Goal: Task Accomplishment & Management: Use online tool/utility

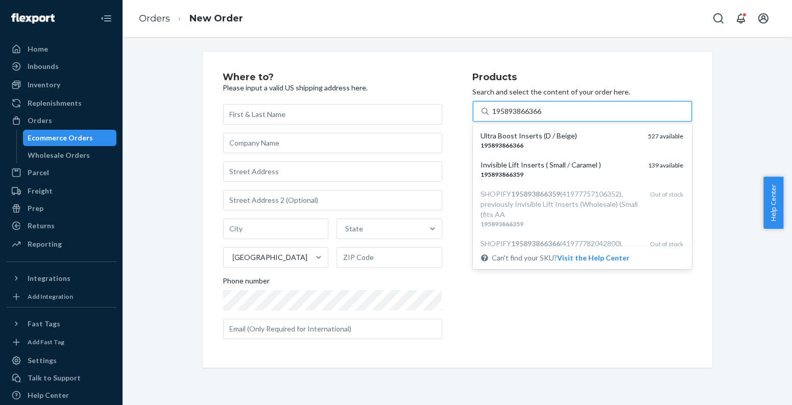
type input "195893866366"
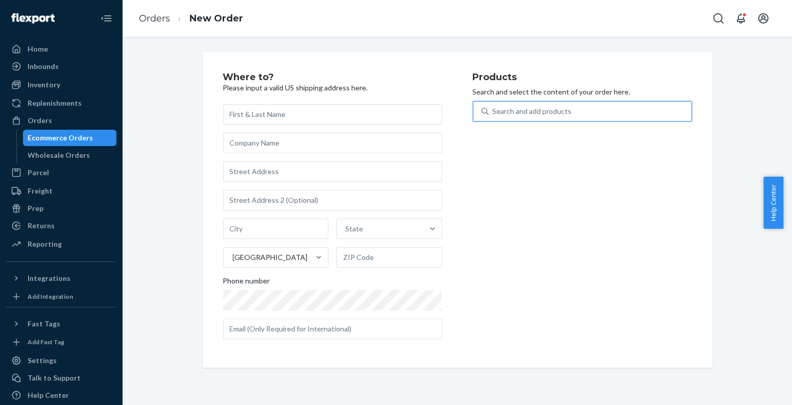
paste input "810114040591"
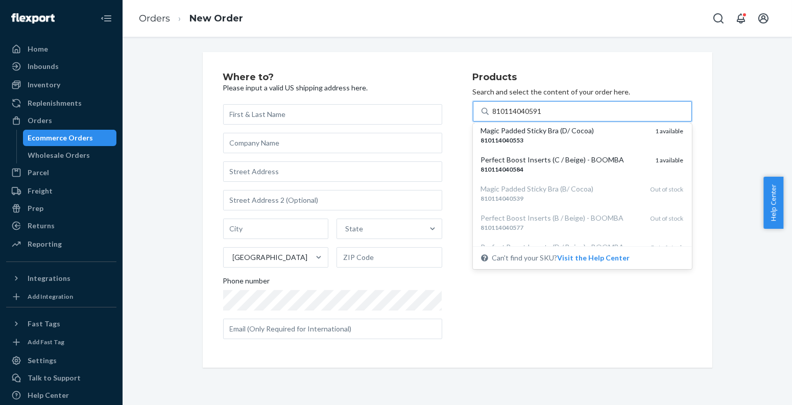
scroll to position [176, 0]
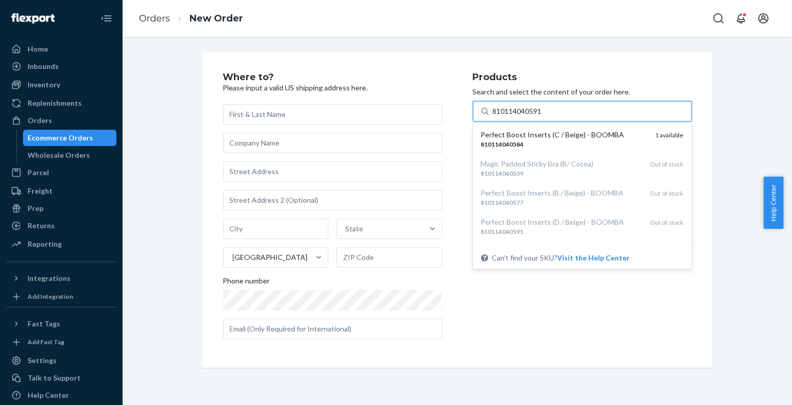
type input "810114040591"
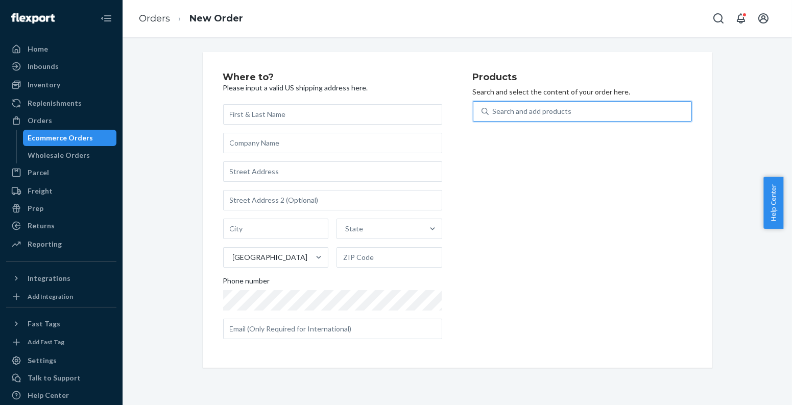
paste input "810114040218"
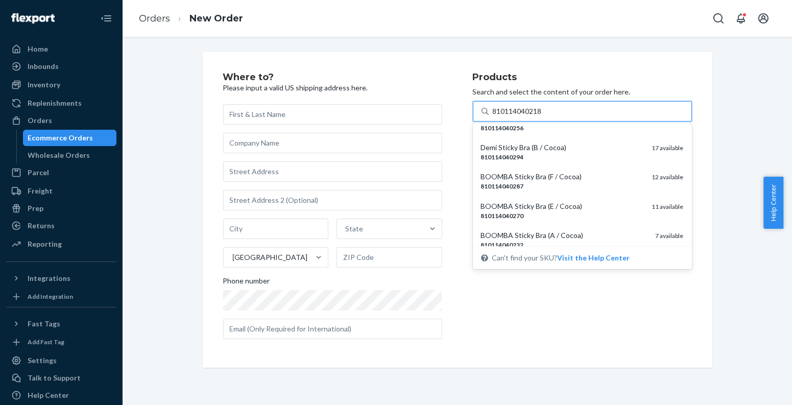
scroll to position [113, 0]
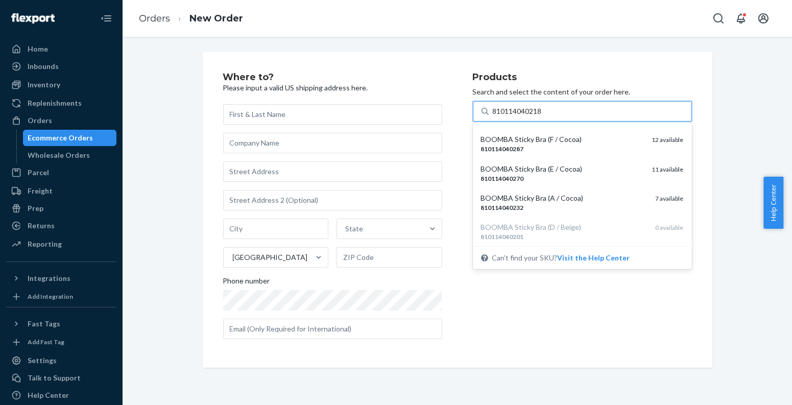
type input "810114040218"
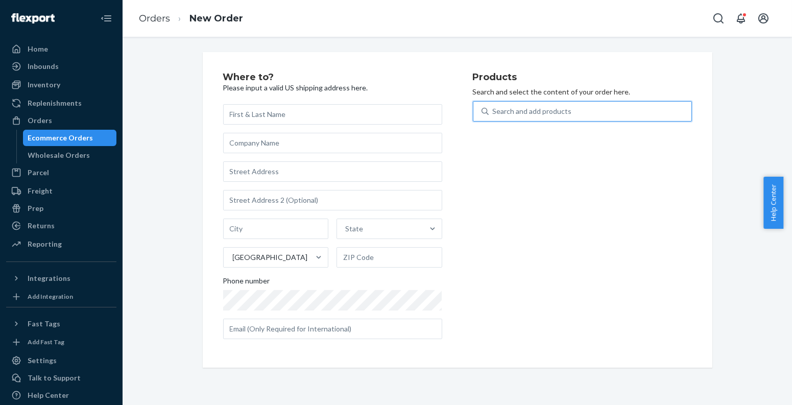
paste input "810114041499"
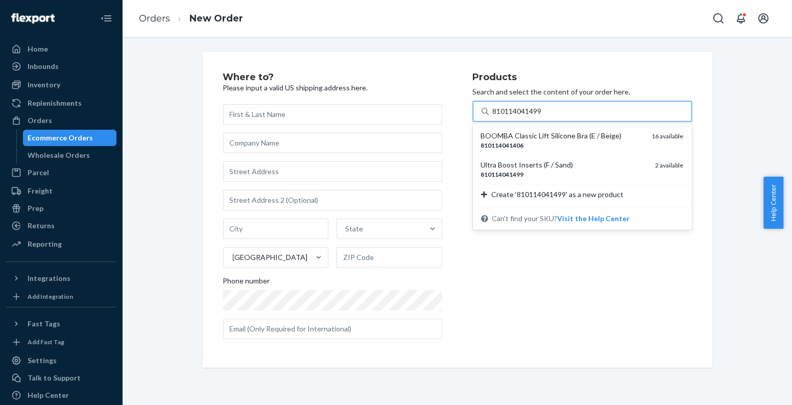
type input "810114041499"
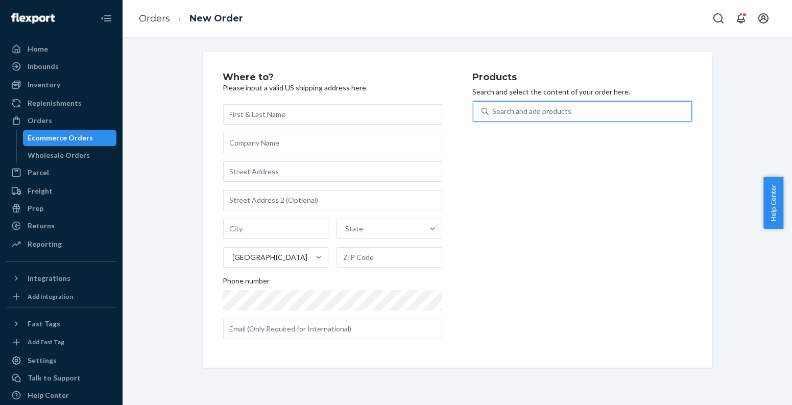
paste input "195893758739"
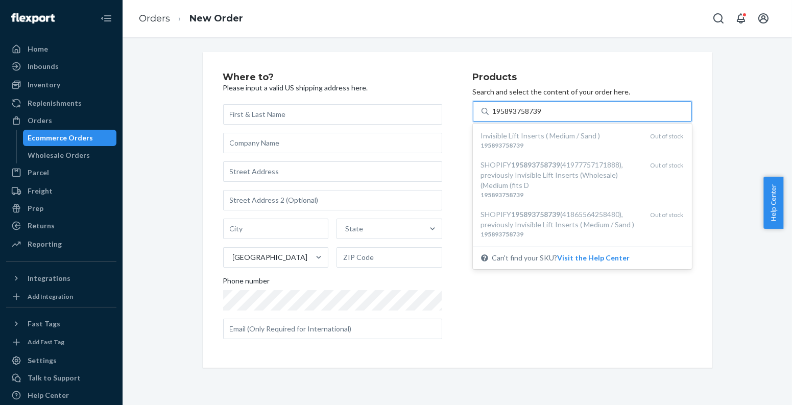
type input "195893758739"
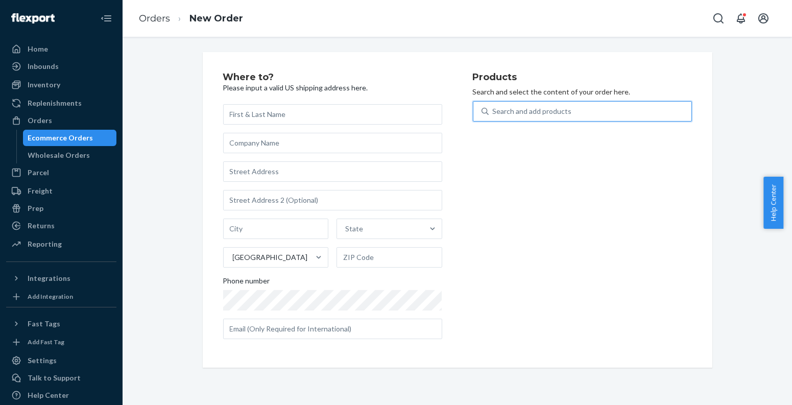
paste input "810114040485"
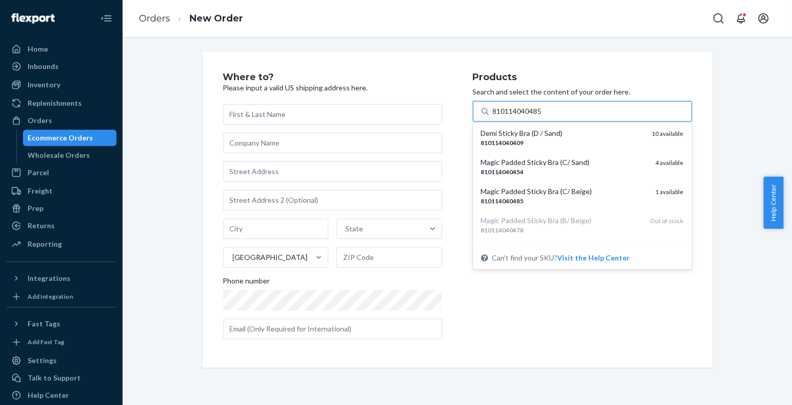
scroll to position [162, 0]
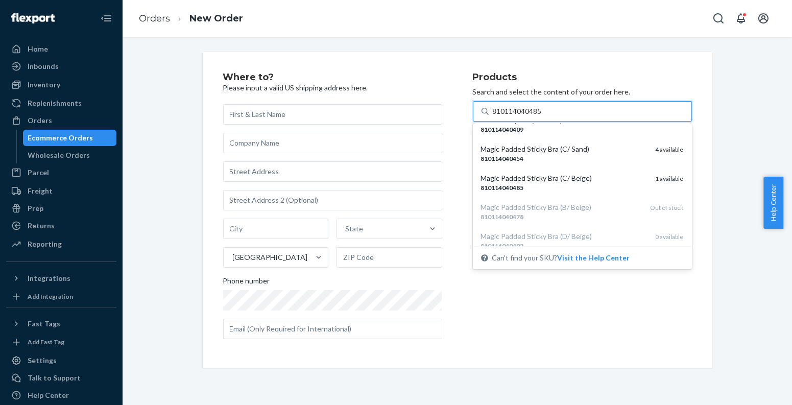
type input "810114040485"
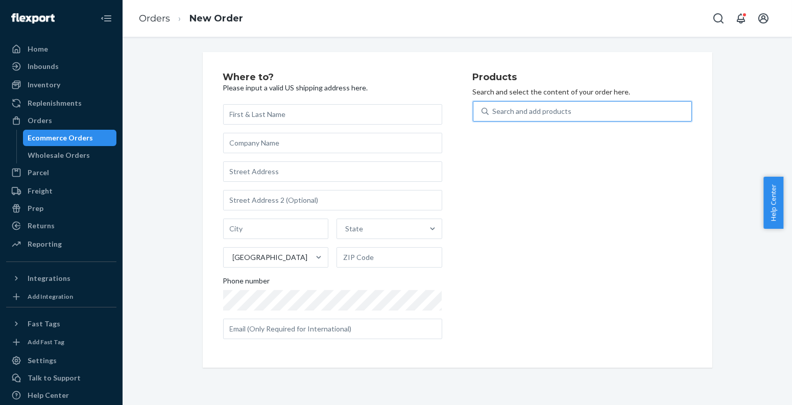
paste input "810114040362"
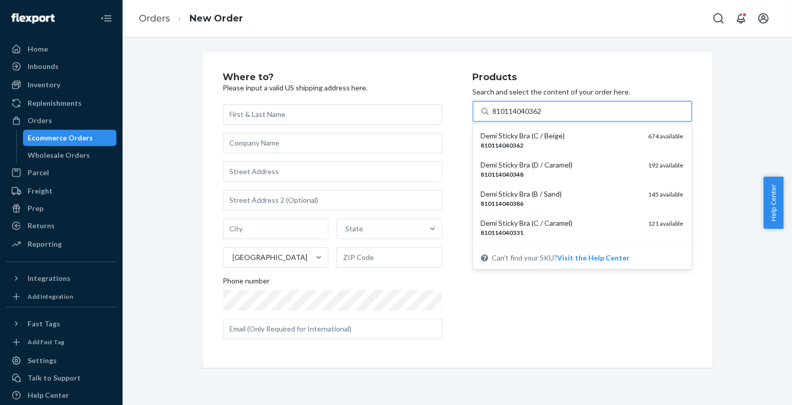
type input "810114040362"
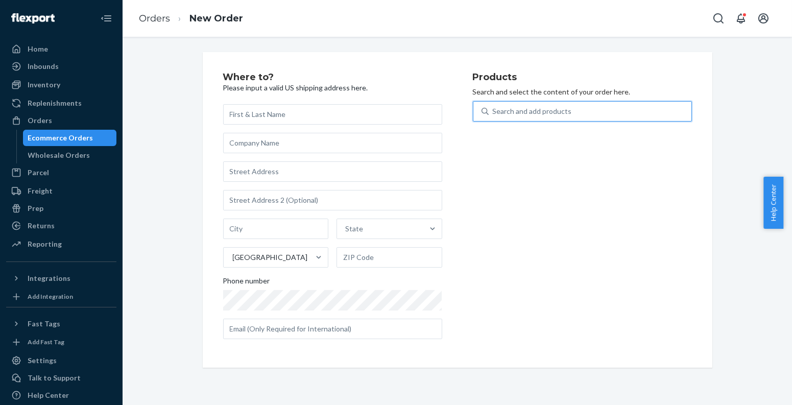
paste input "810114044421"
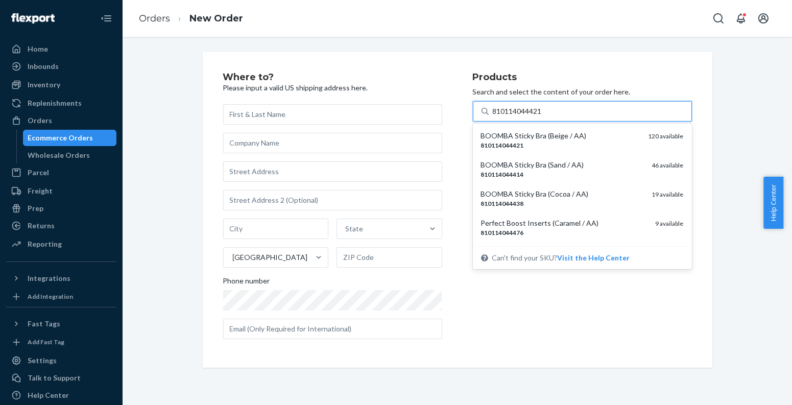
type input "810114044421"
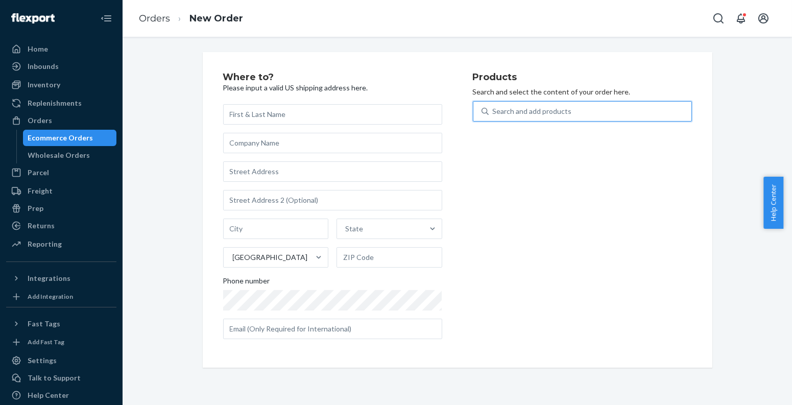
paste input "810114041512"
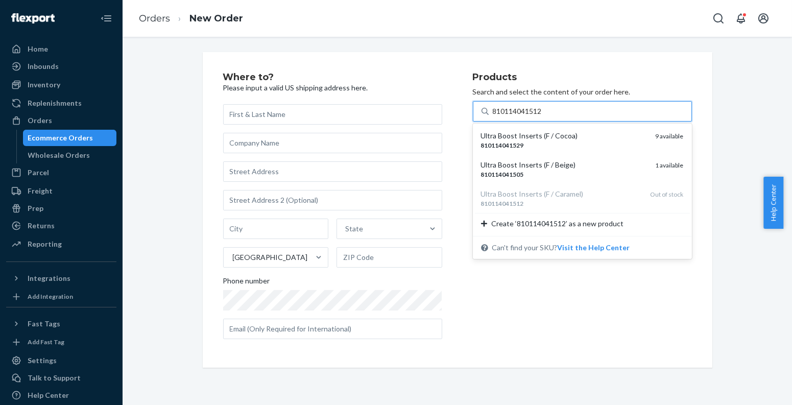
type input "810114041512"
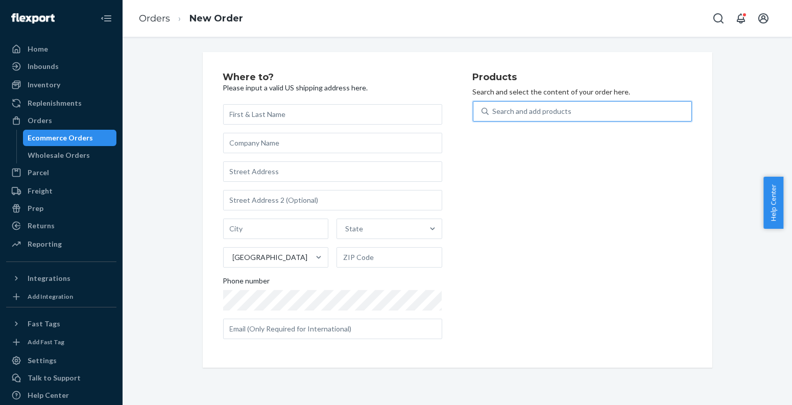
paste input "195893022717"
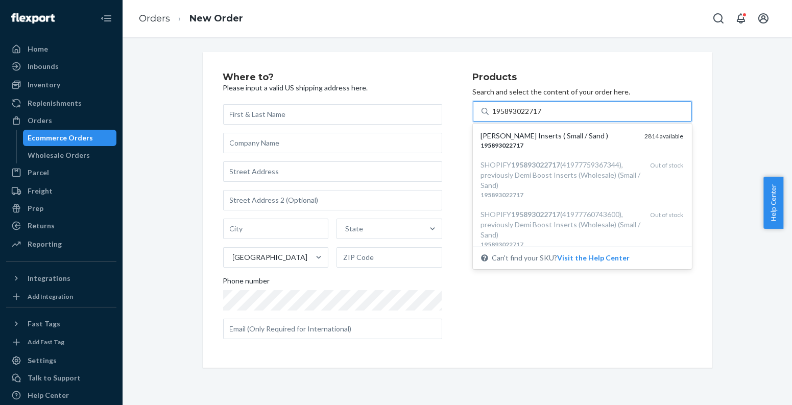
type input "195893022717"
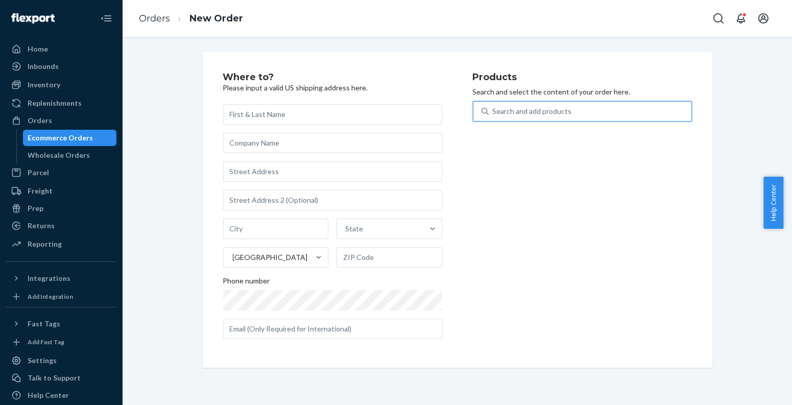
paste input "195893022717"
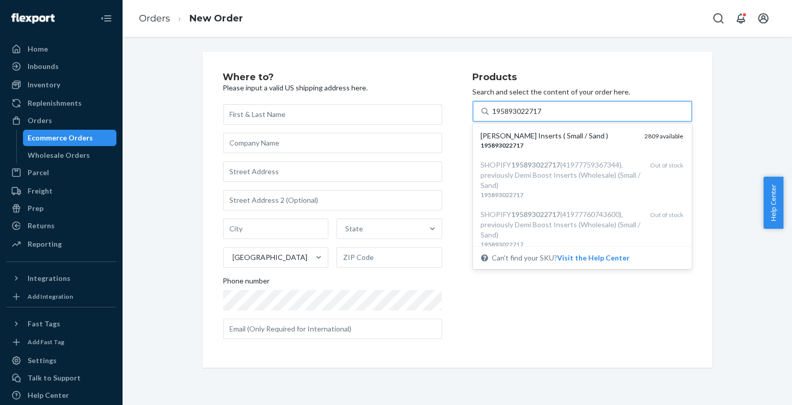
type input "195893022717"
